Goal: Task Accomplishment & Management: Complete application form

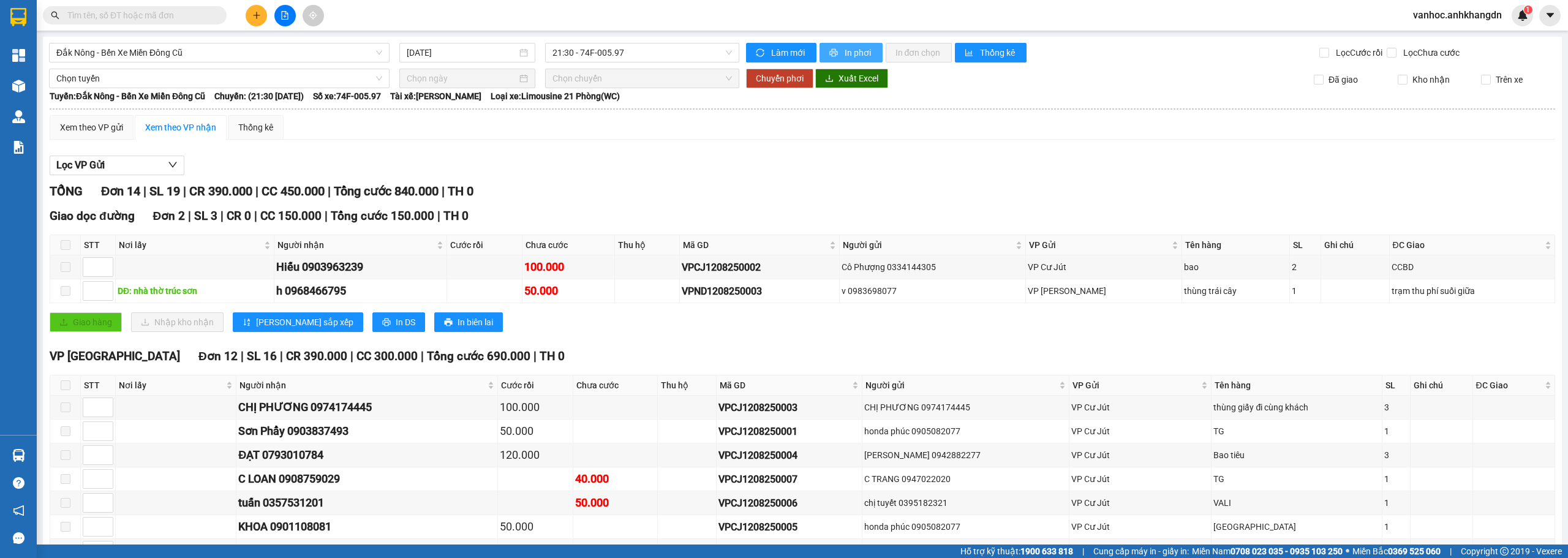
click at [845, 49] on span "In phơi" at bounding box center [859, 52] width 28 height 13
click at [856, 48] on span "In phơi" at bounding box center [859, 52] width 28 height 13
click at [259, 18] on icon "plus" at bounding box center [256, 15] width 9 height 9
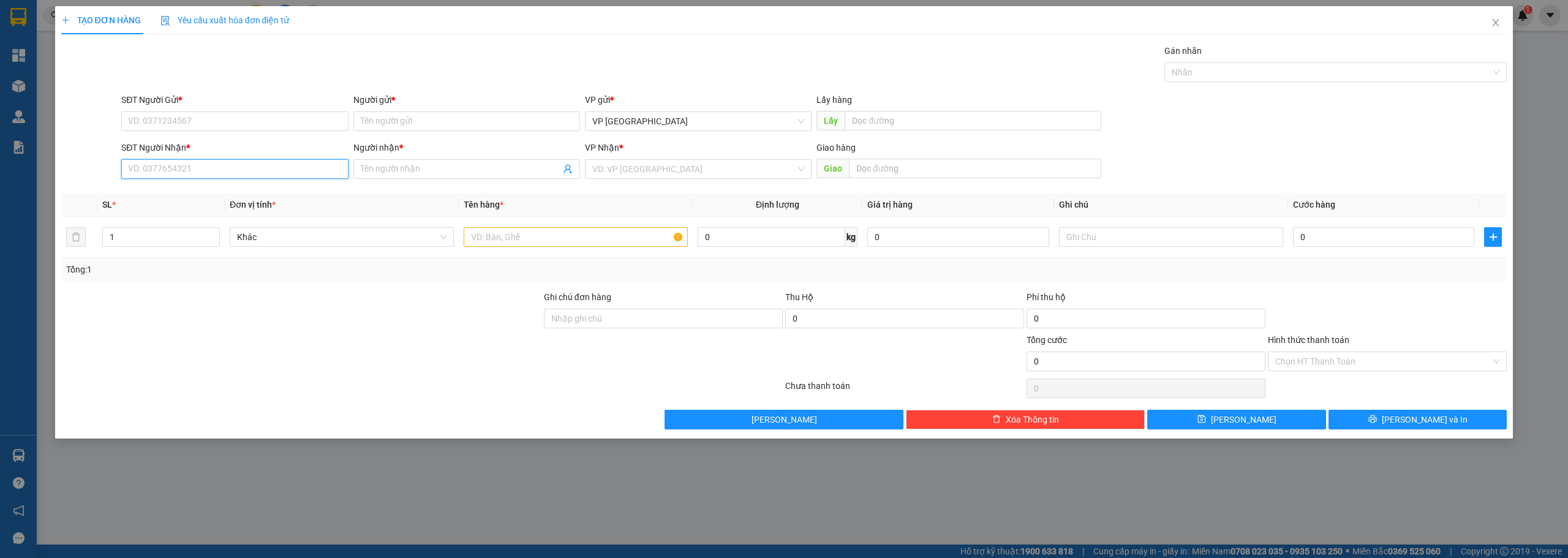
click at [310, 169] on input "SĐT Người Nhận *" at bounding box center [234, 169] width 227 height 20
type input "0906517023"
click at [373, 171] on input "Người nhận *" at bounding box center [461, 169] width 200 height 13
type input "trang nhung"
click at [222, 118] on input "SĐT Người Gửi *" at bounding box center [234, 121] width 227 height 20
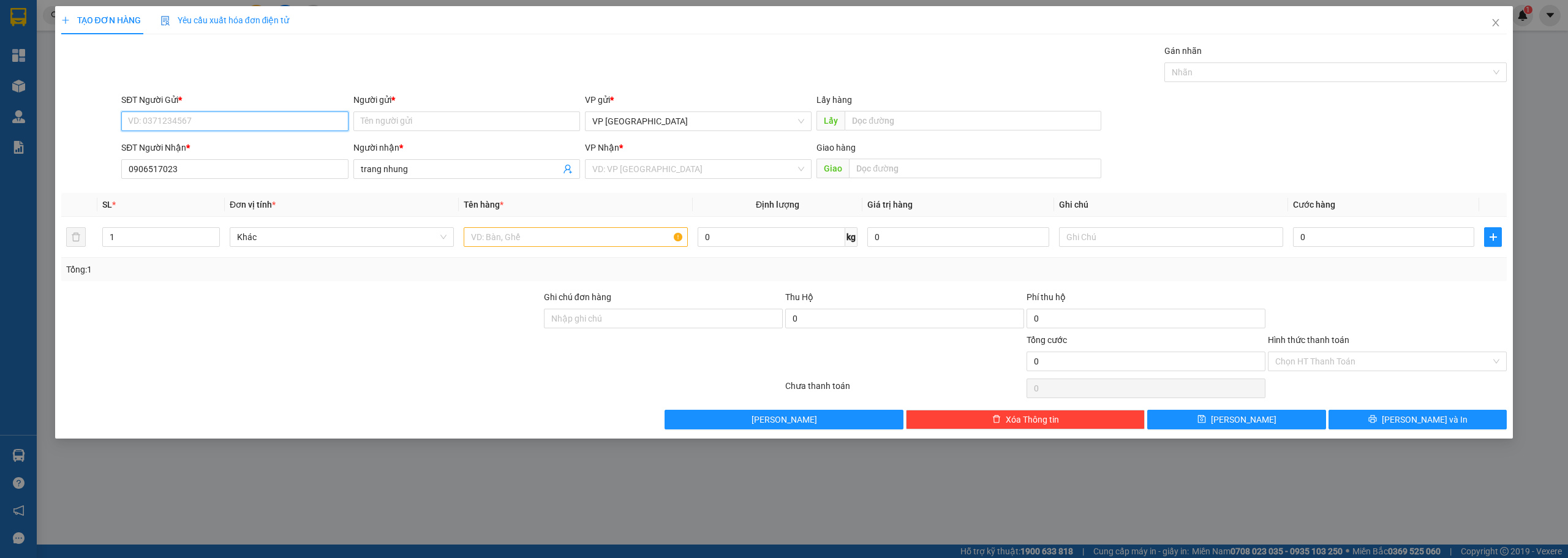
click at [222, 118] on input "SĐT Người Gửi *" at bounding box center [234, 121] width 227 height 20
click at [603, 172] on input "search" at bounding box center [694, 169] width 203 height 18
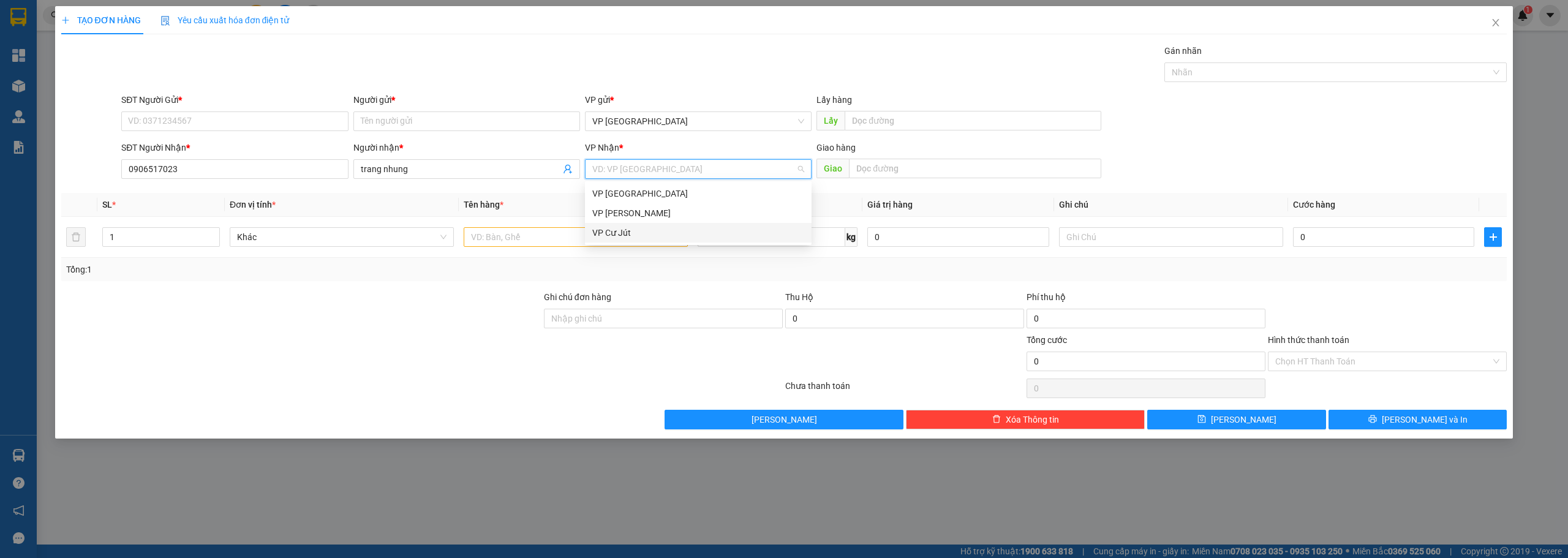
click at [641, 231] on div "VP Cư Jút" at bounding box center [697, 233] width 212 height 13
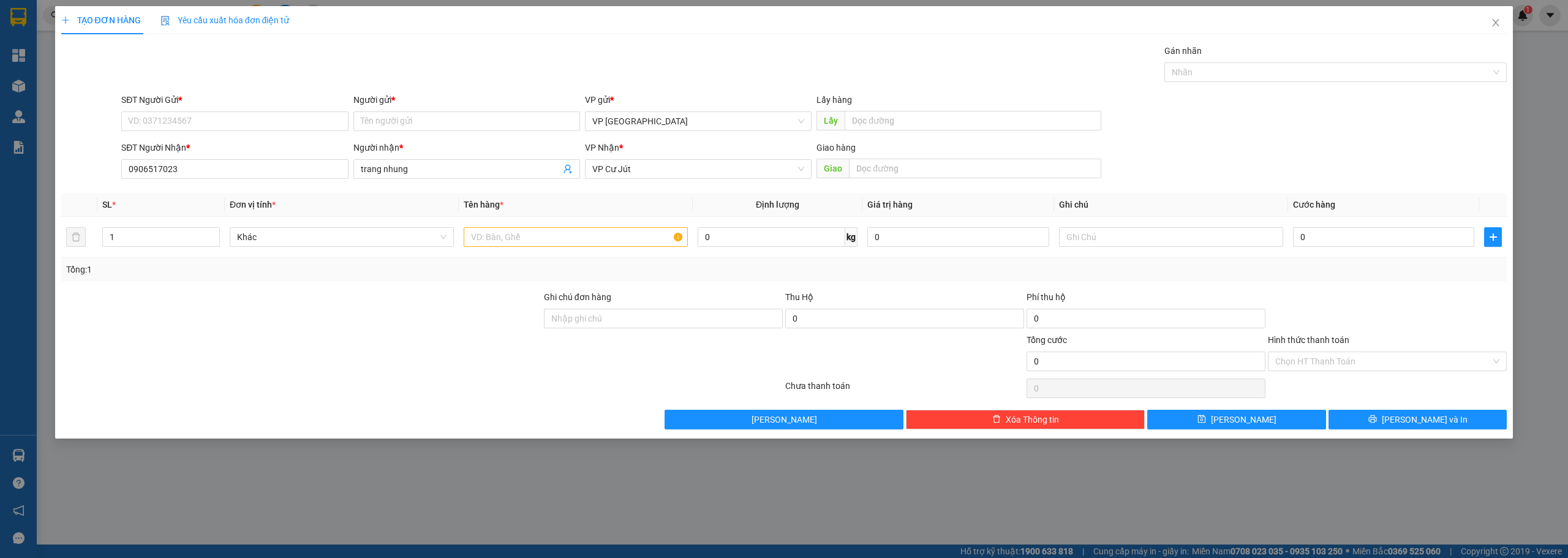
click at [272, 134] on div "SĐT Người Gửi * VD: 0371234567" at bounding box center [234, 114] width 227 height 43
click at [255, 123] on input "SĐT Người Gửi *" at bounding box center [234, 121] width 227 height 20
click at [285, 121] on input "SĐT Người Gửi *" at bounding box center [234, 121] width 227 height 20
type input "0911233509"
click at [431, 111] on div "Người gửi *" at bounding box center [466, 102] width 227 height 18
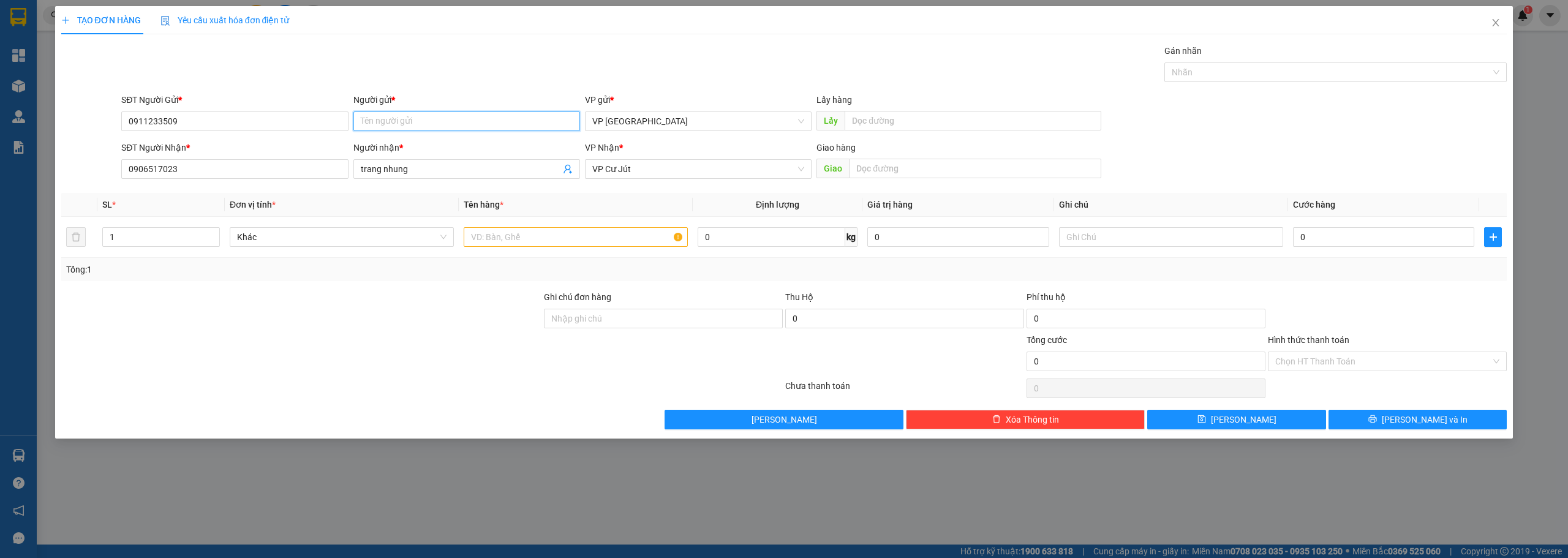
click at [431, 118] on input "Người gửi *" at bounding box center [466, 121] width 227 height 20
paste input "ơ"
paste input "ợ"
type input "hợp"
click at [517, 231] on input "text" at bounding box center [576, 237] width 224 height 20
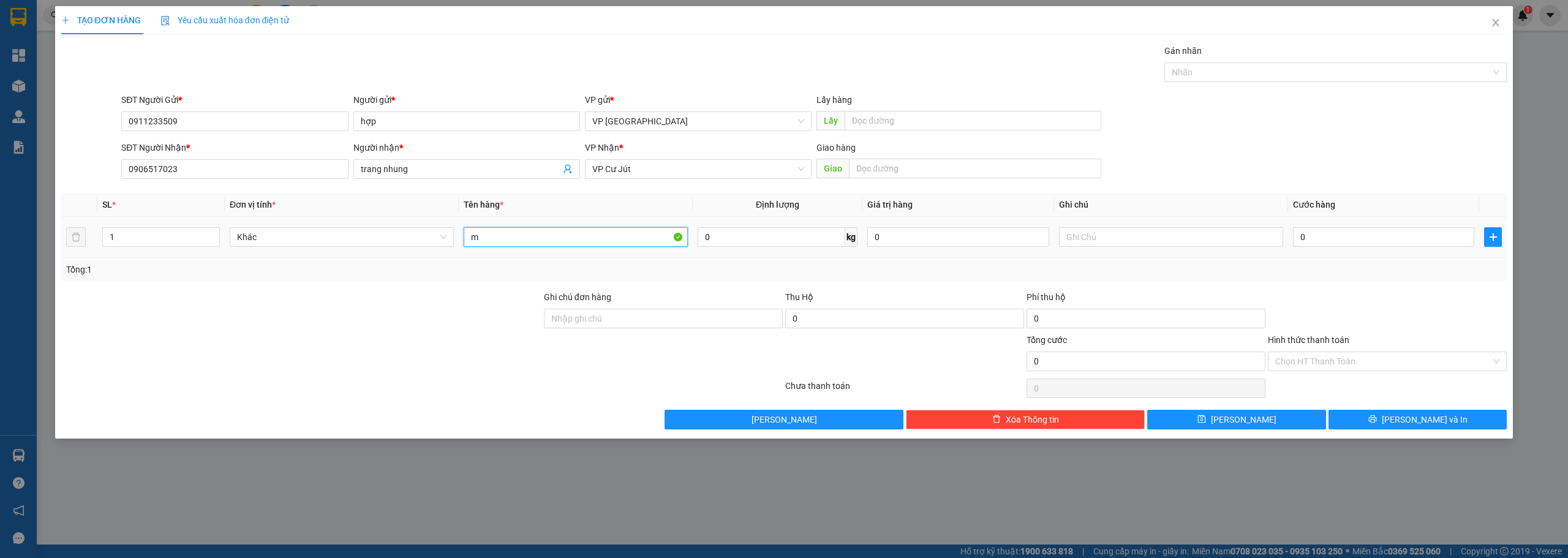
paste input "è"
type input "mèo"
click at [1321, 238] on input "0" at bounding box center [1384, 237] width 181 height 20
type input "1"
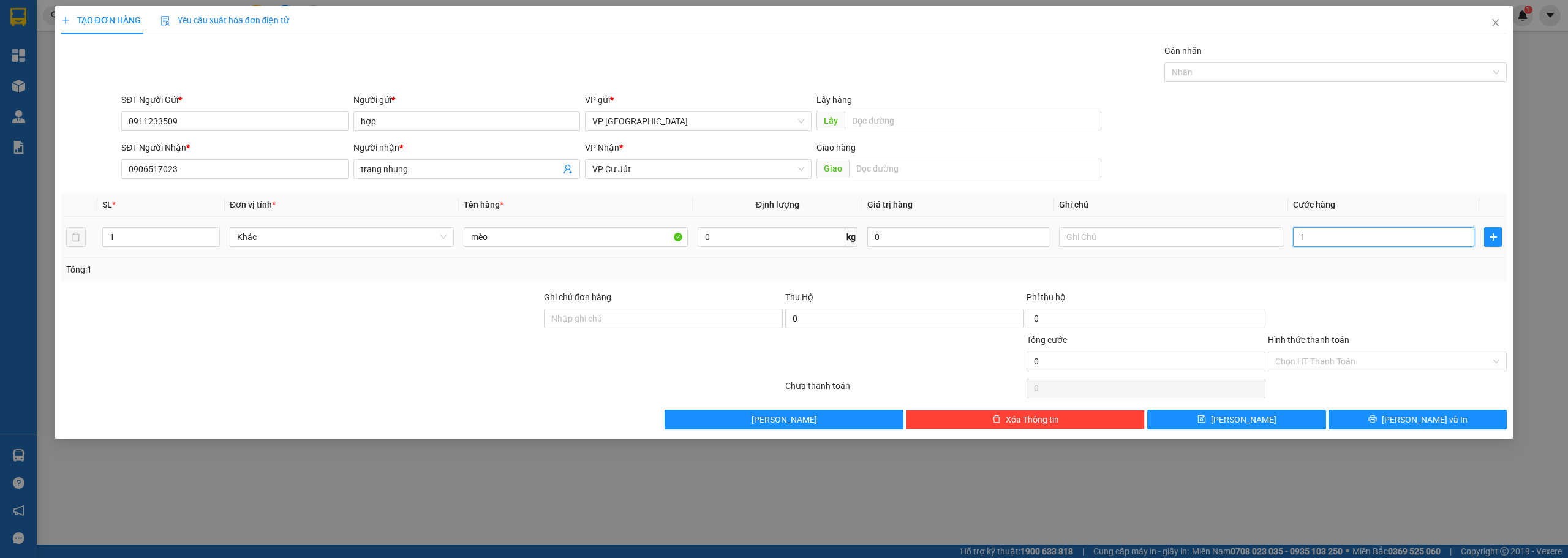
type input "1"
type input "10"
type input "100"
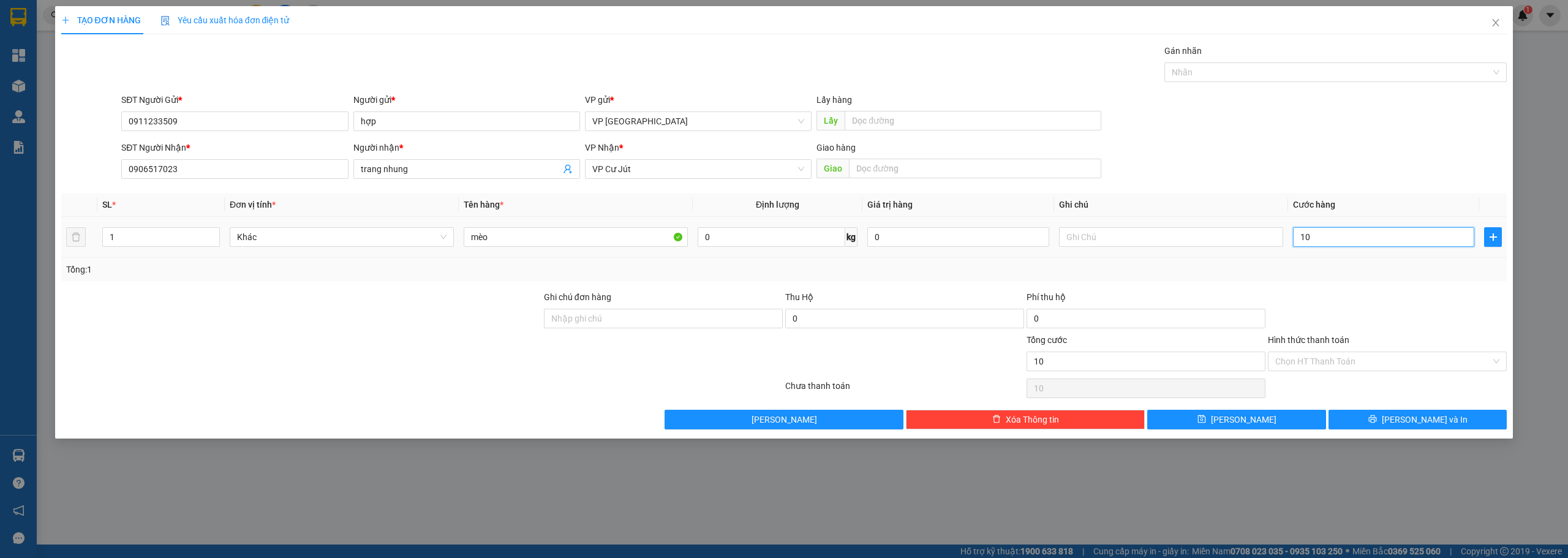
type input "100"
type input "1.000"
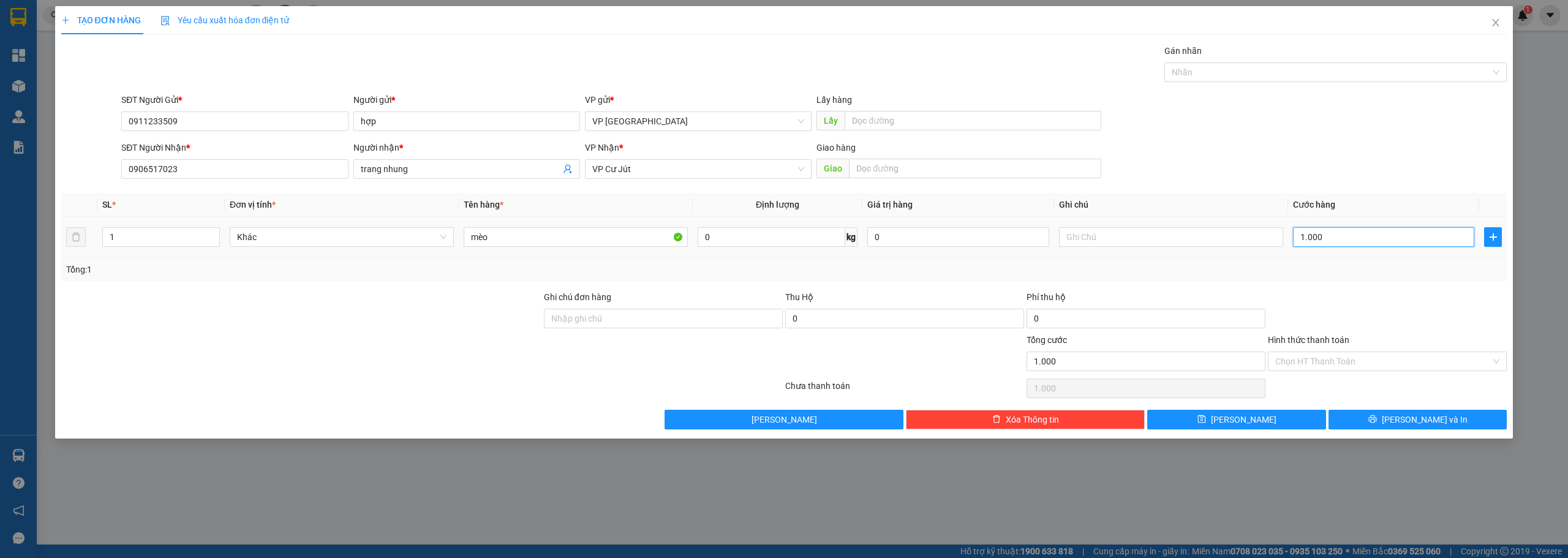
type input "10.000"
type input "100.000"
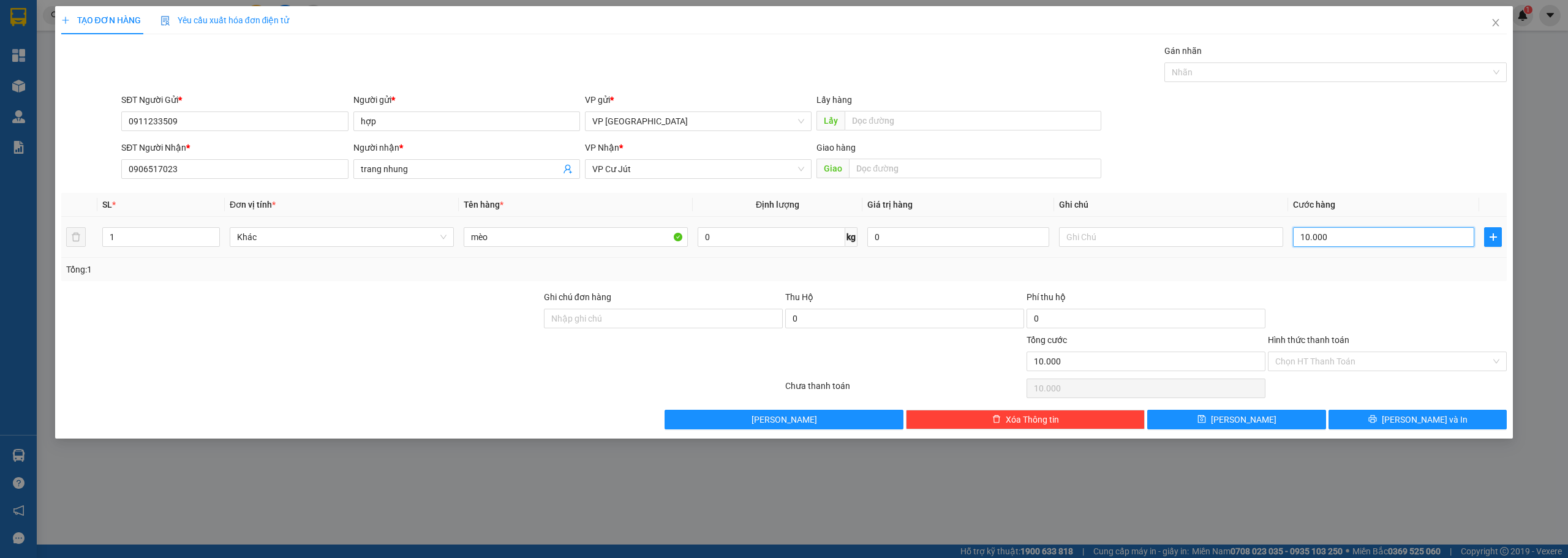
type input "100.000"
click at [1377, 418] on icon "printer" at bounding box center [1373, 419] width 9 height 9
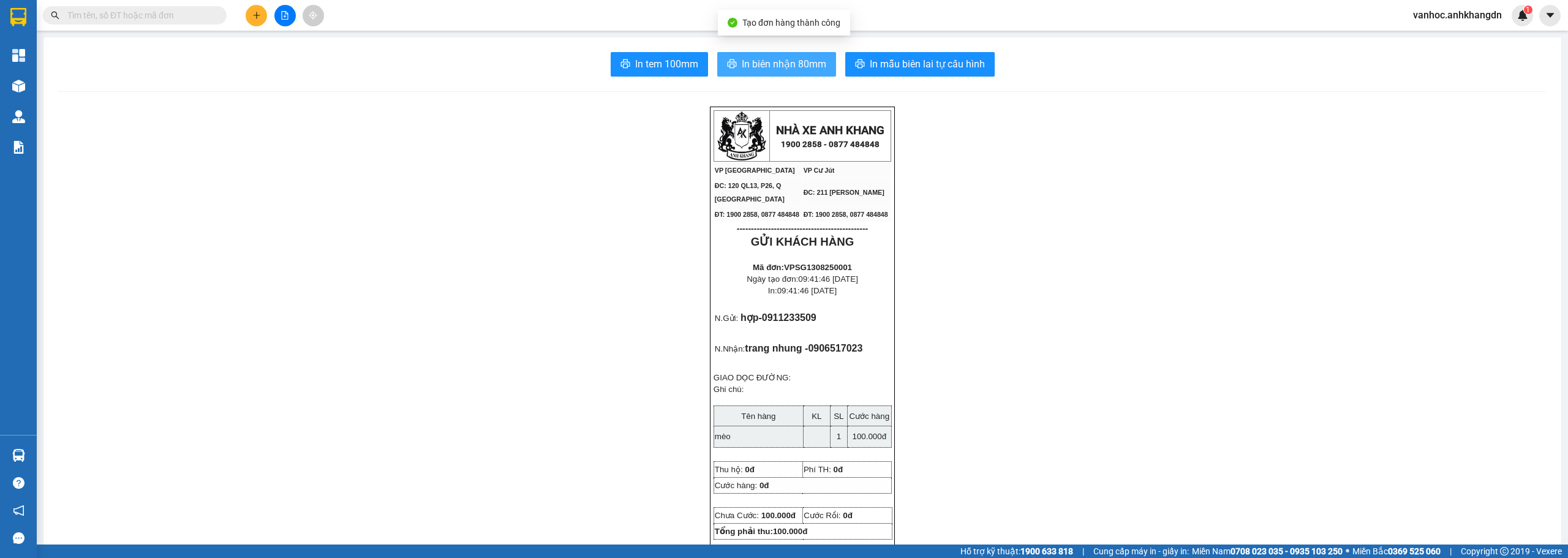
click at [779, 71] on span "In biên nhận 80mm" at bounding box center [784, 64] width 85 height 15
click at [768, 70] on span "In biên nhận 80mm" at bounding box center [784, 64] width 85 height 15
click at [287, 23] on button at bounding box center [285, 16] width 21 height 21
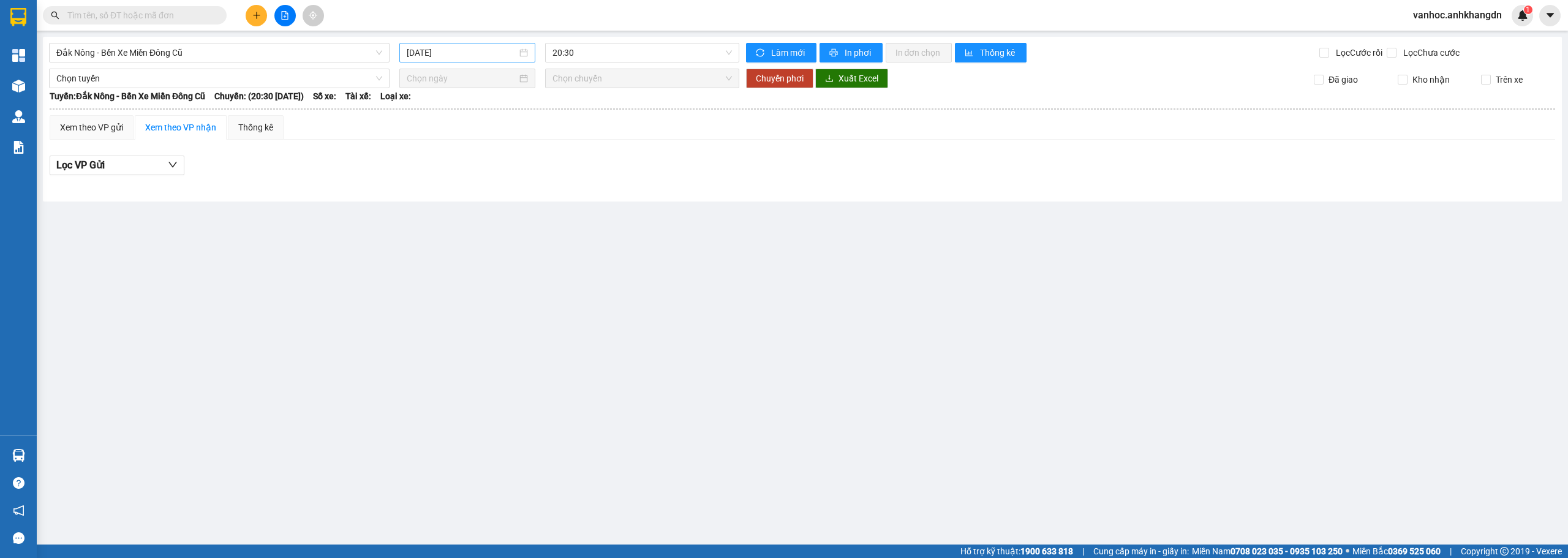
click at [504, 51] on input "[DATE]" at bounding box center [462, 52] width 111 height 13
click at [484, 165] on div "13" at bounding box center [483, 160] width 15 height 15
click at [471, 61] on div "[DATE]" at bounding box center [467, 52] width 136 height 20
click at [462, 161] on div "12" at bounding box center [461, 160] width 15 height 15
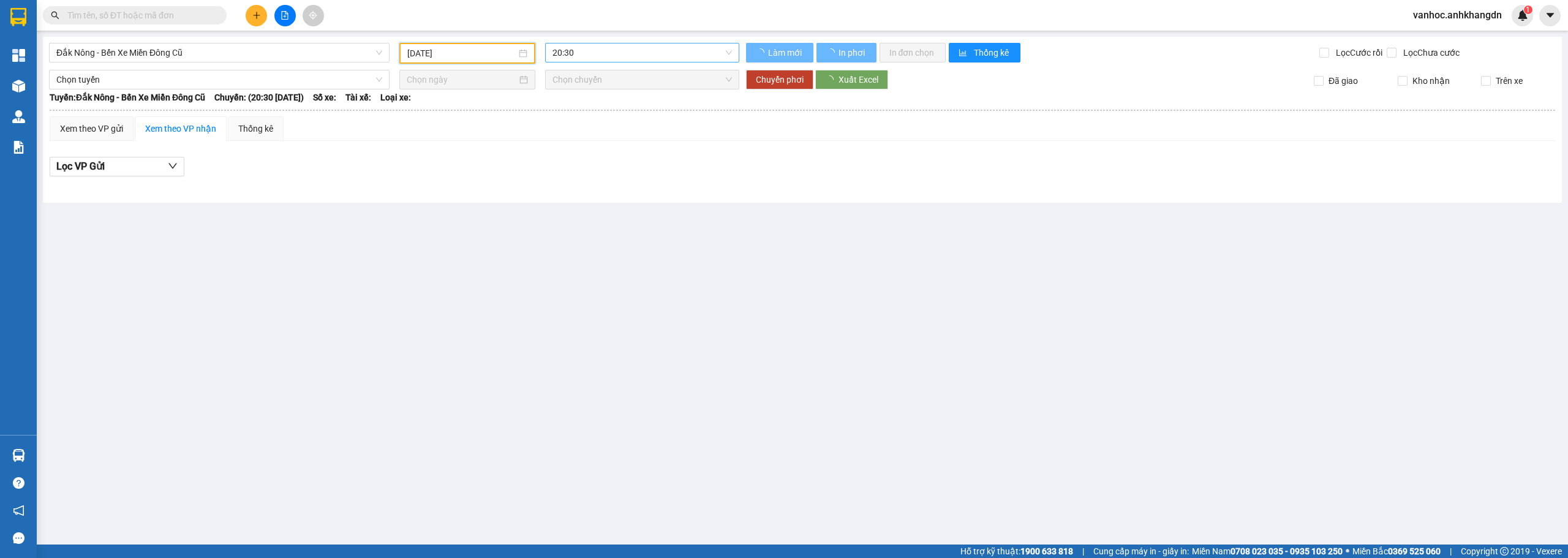
type input "[DATE]"
drag, startPoint x: 576, startPoint y: 55, endPoint x: 585, endPoint y: 62, distance: 11.4
click at [578, 55] on span "20:30" at bounding box center [642, 52] width 180 height 18
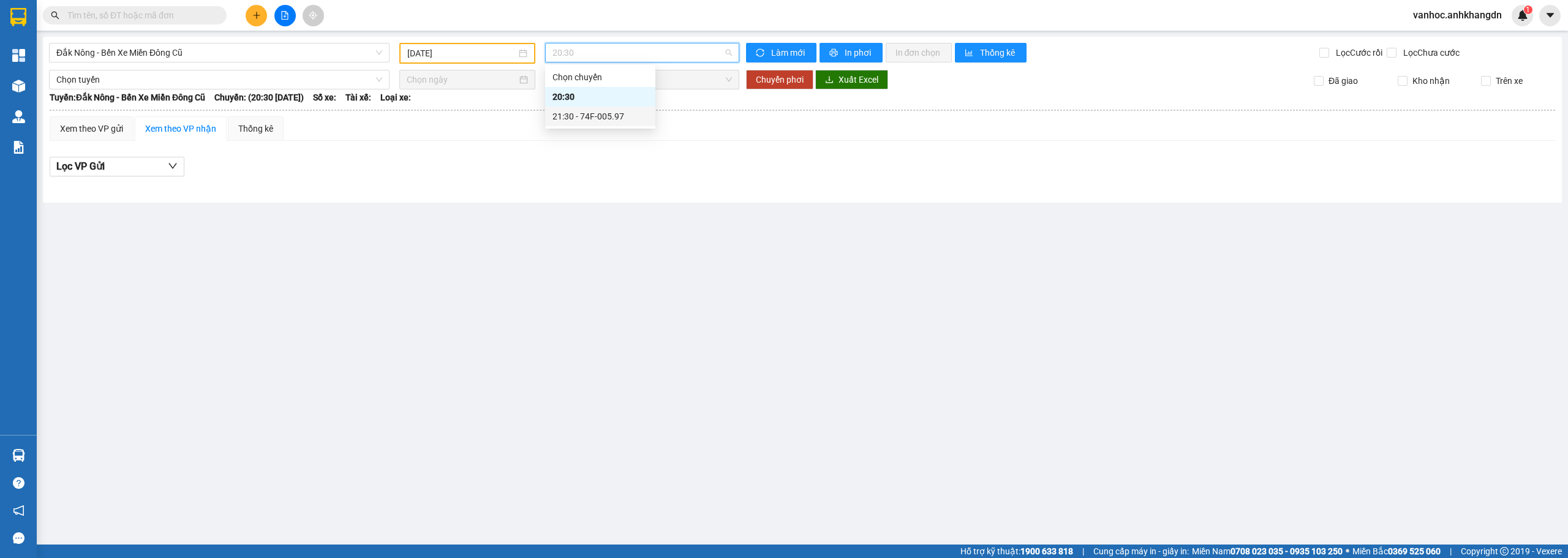
click at [585, 117] on div "21:30 - 74F-005.97" at bounding box center [600, 116] width 95 height 13
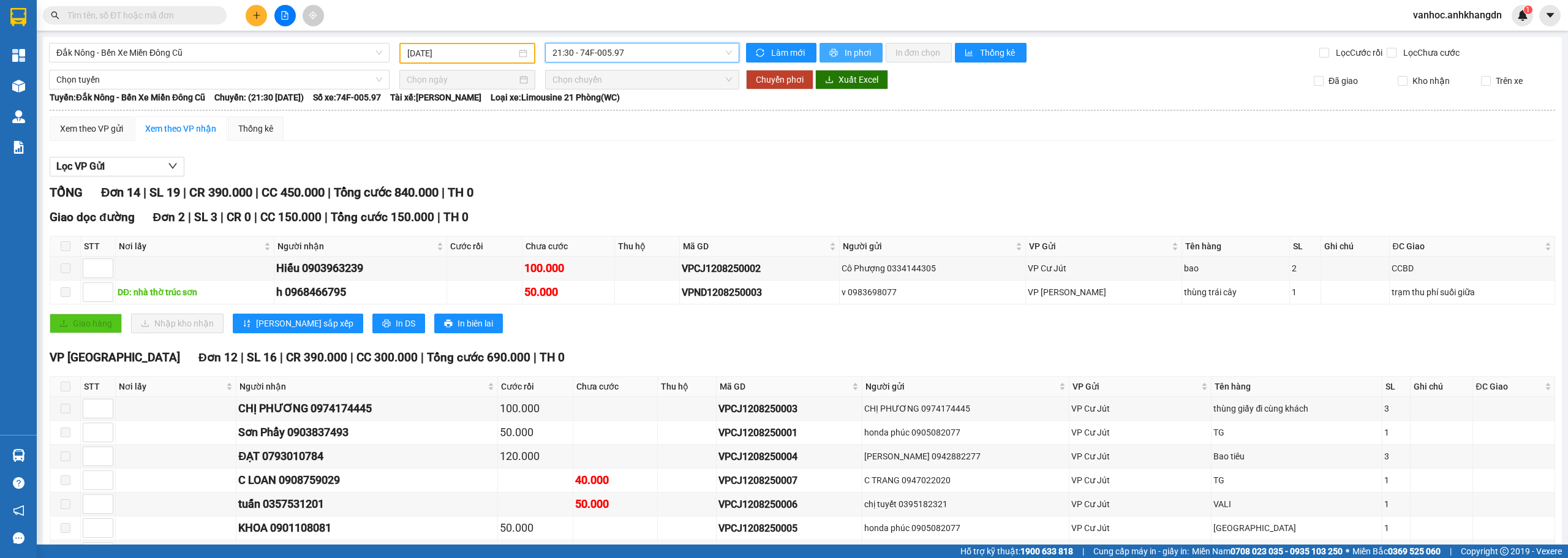
click at [847, 53] on span "In phơi" at bounding box center [859, 52] width 28 height 13
